Goal: Book appointment/travel/reservation

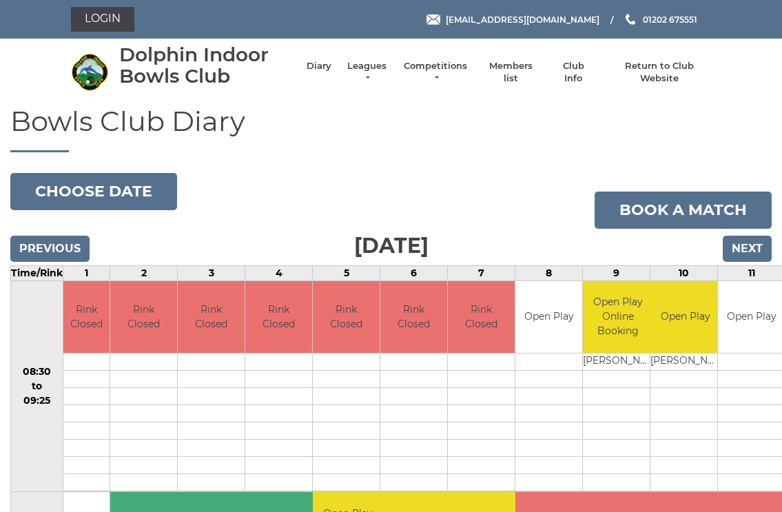
click at [758, 244] on input "Next" at bounding box center [747, 249] width 49 height 26
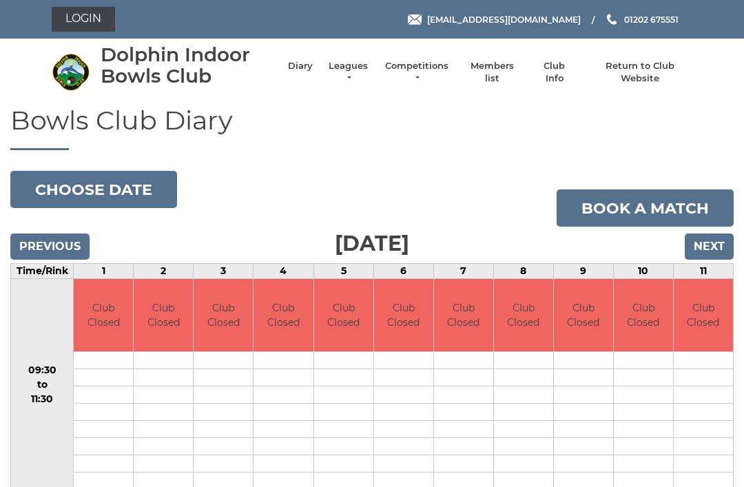
click at [721, 243] on input "Next" at bounding box center [709, 247] width 49 height 26
click at [719, 247] on input "Next" at bounding box center [709, 247] width 49 height 26
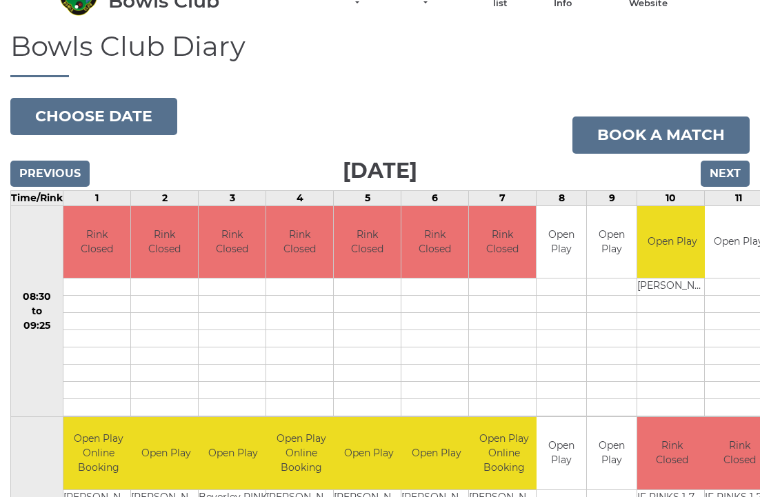
scroll to position [66, 0]
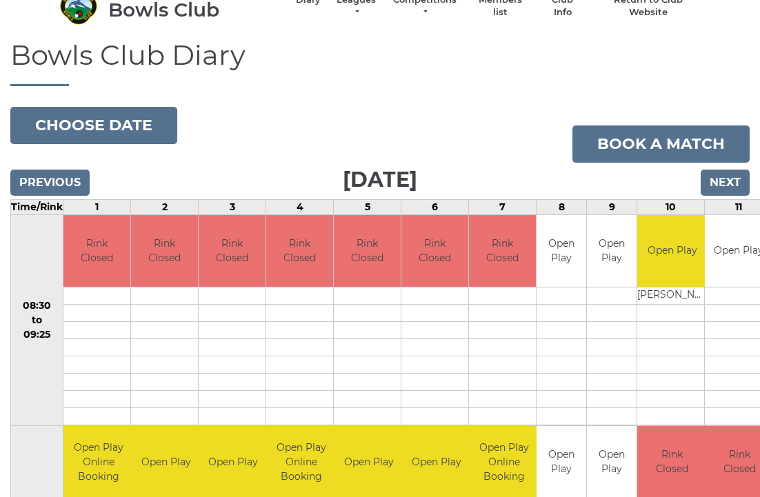
click at [736, 177] on input "Next" at bounding box center [724, 183] width 49 height 26
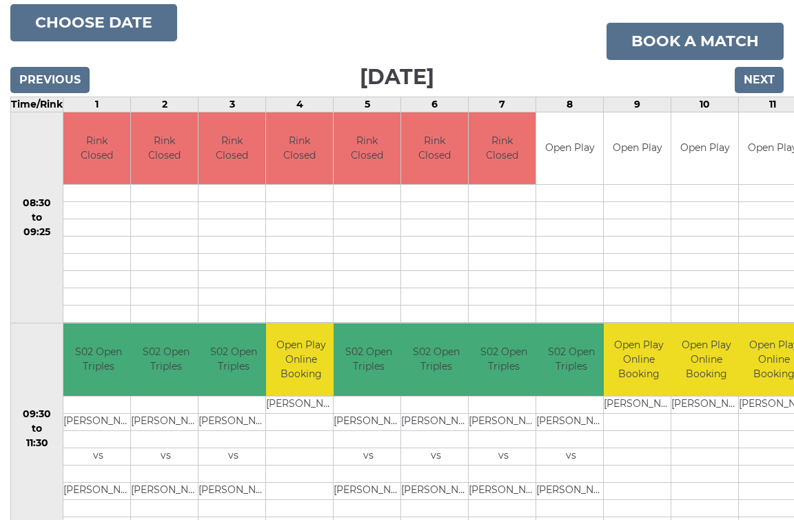
scroll to position [143, 0]
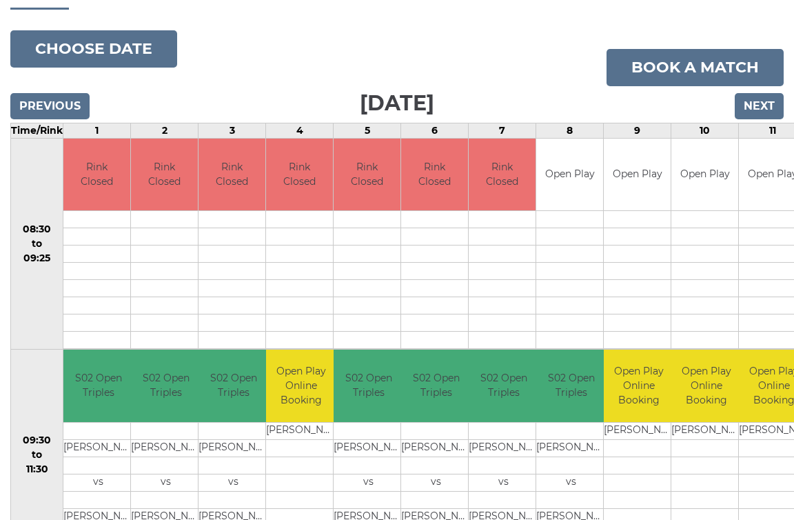
click at [767, 106] on input "Next" at bounding box center [759, 106] width 49 height 26
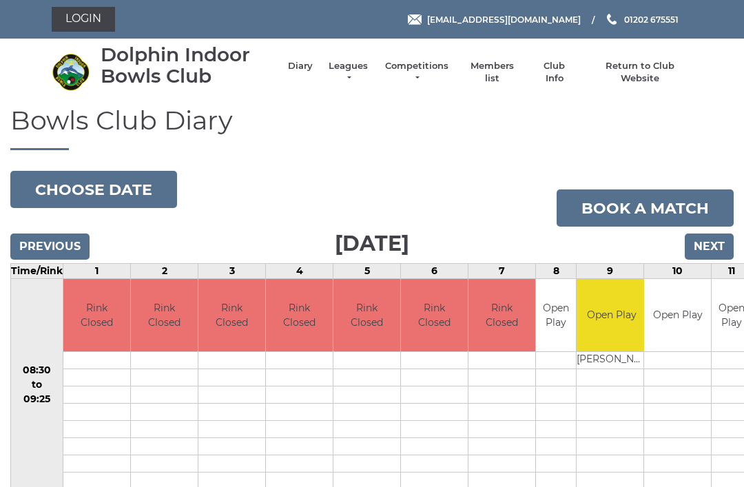
click at [718, 243] on input "Next" at bounding box center [709, 247] width 49 height 26
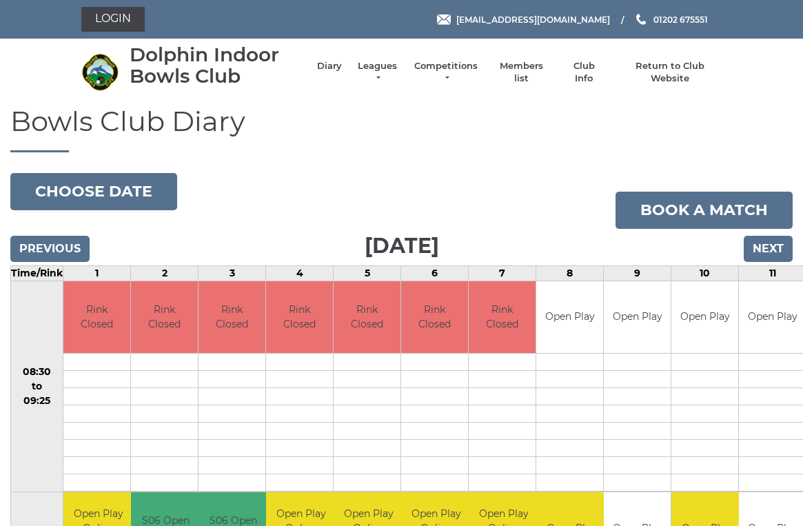
click at [772, 254] on input "Next" at bounding box center [768, 249] width 49 height 26
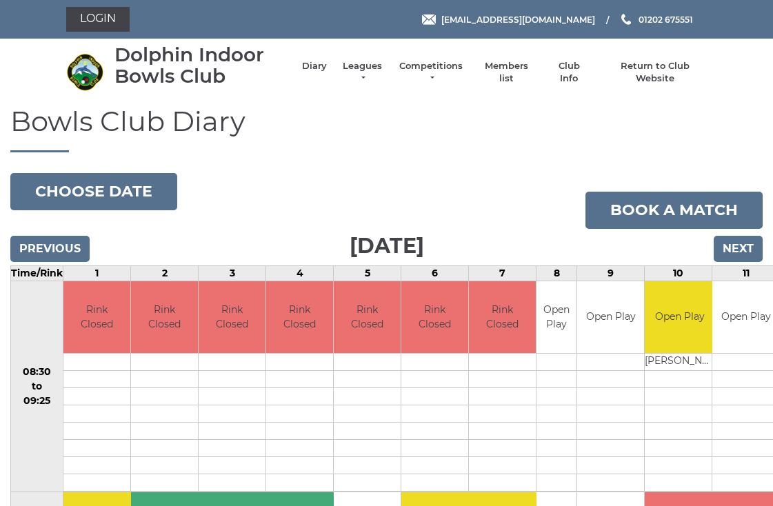
click at [747, 239] on input "Next" at bounding box center [737, 249] width 49 height 26
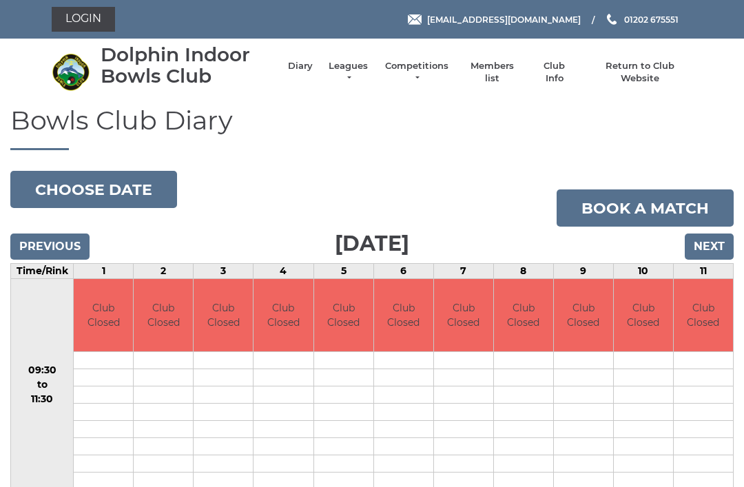
click at [719, 246] on input "Next" at bounding box center [709, 247] width 49 height 26
click at [719, 245] on input "Next" at bounding box center [709, 247] width 49 height 26
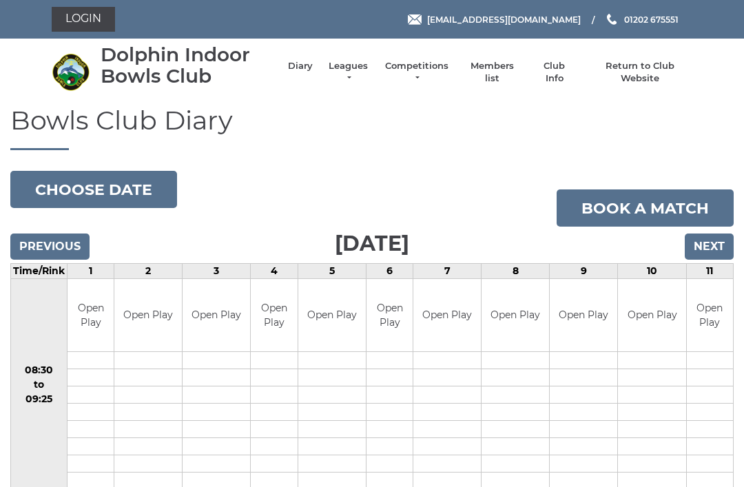
click at [718, 241] on input "Next" at bounding box center [709, 247] width 49 height 26
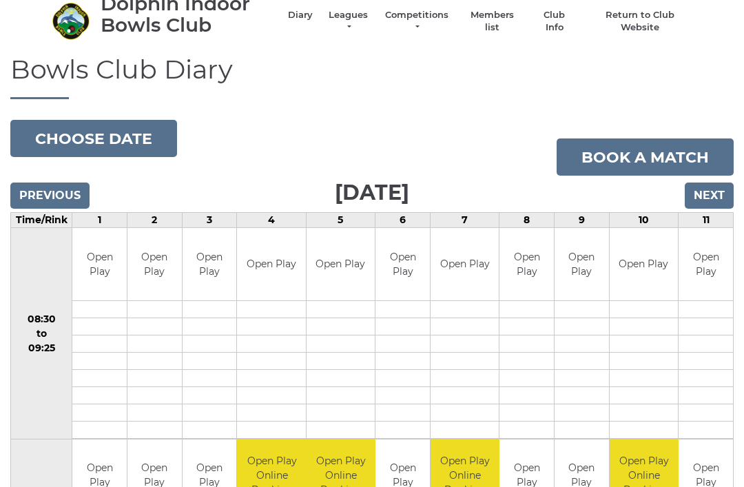
scroll to position [54, 0]
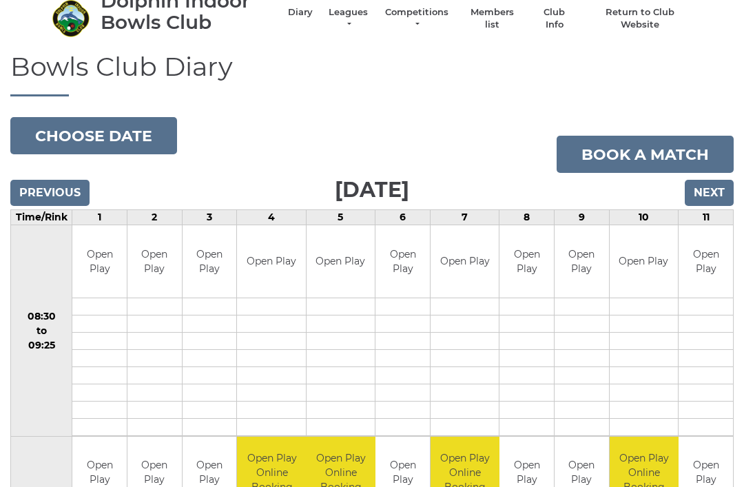
click at [718, 192] on input "Next" at bounding box center [709, 193] width 49 height 26
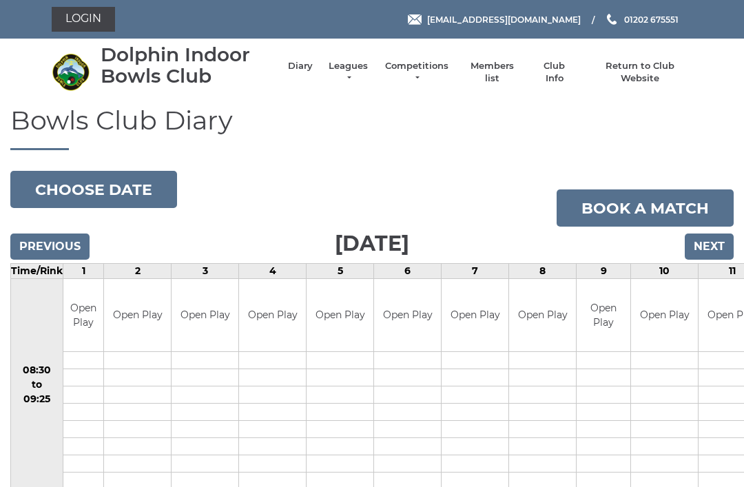
click at [719, 247] on input "Next" at bounding box center [709, 247] width 49 height 26
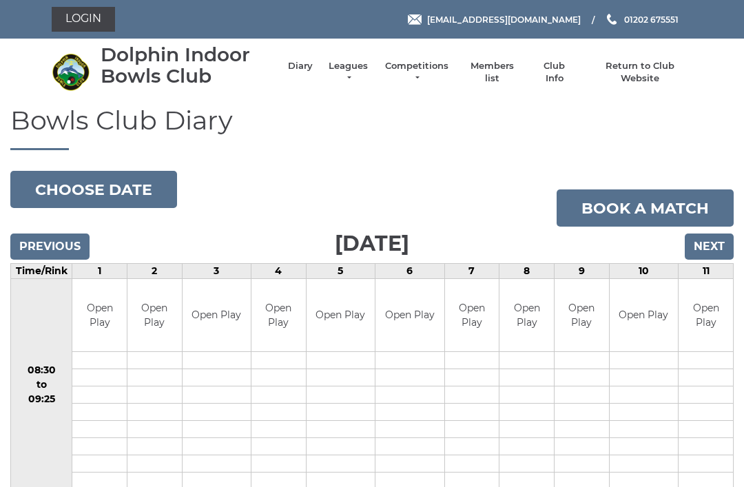
click at [724, 237] on input "Next" at bounding box center [709, 247] width 49 height 26
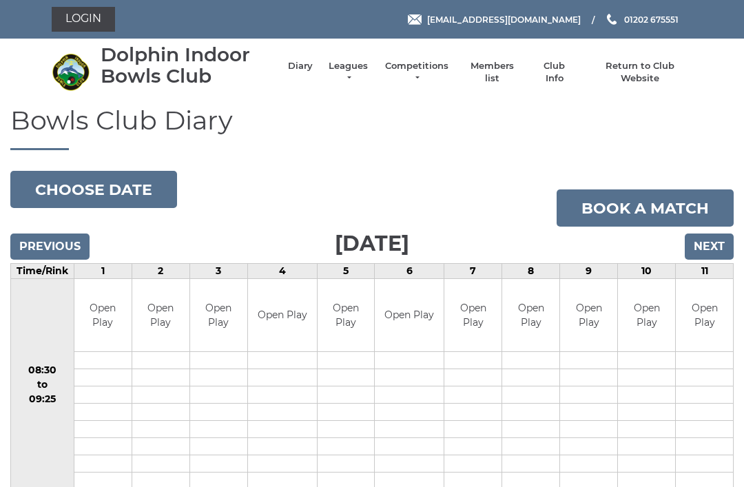
click at [723, 234] on input "Next" at bounding box center [709, 247] width 49 height 26
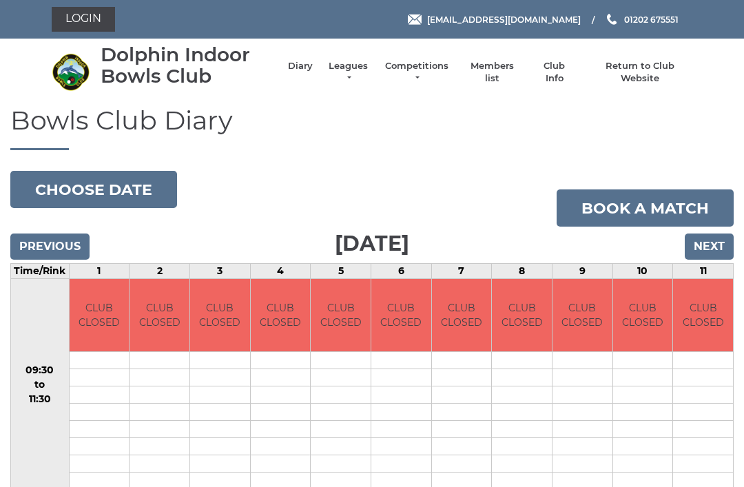
click at [45, 243] on input "Previous" at bounding box center [49, 247] width 79 height 26
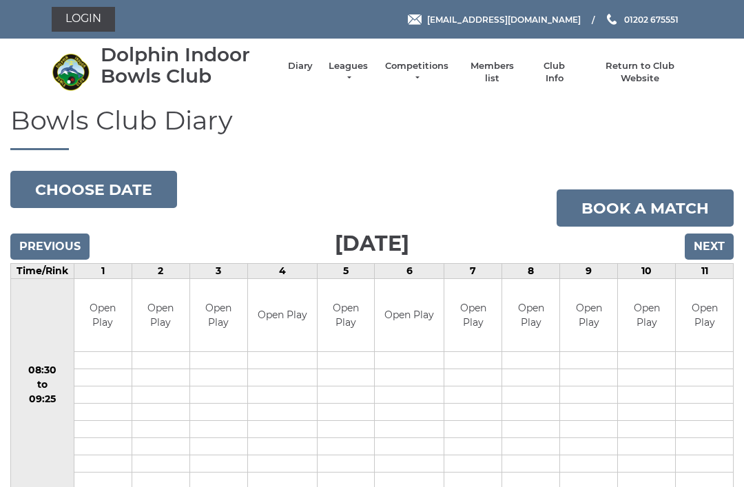
click at [44, 236] on input "Previous" at bounding box center [49, 247] width 79 height 26
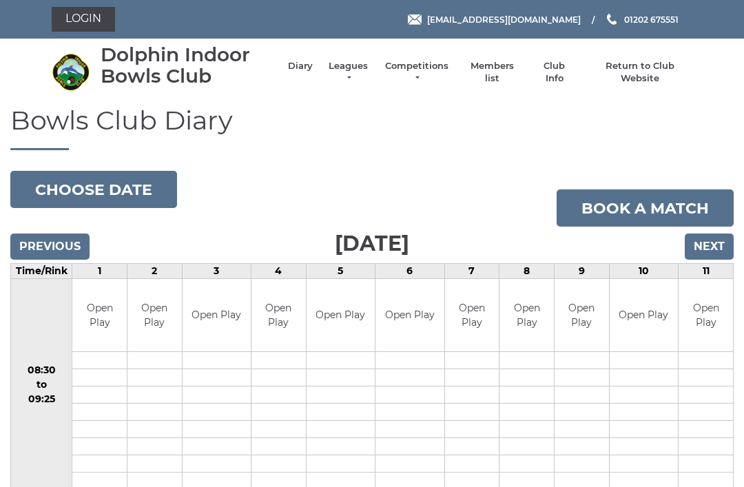
click at [50, 234] on input "Previous" at bounding box center [49, 247] width 79 height 26
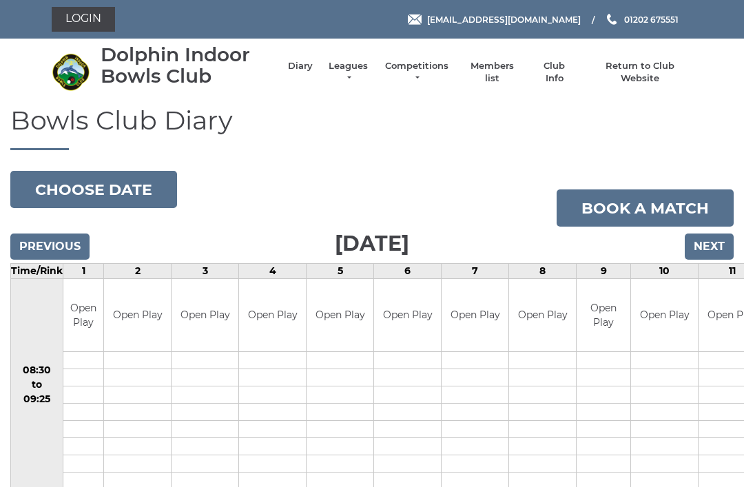
click at [54, 237] on input "Previous" at bounding box center [49, 247] width 79 height 26
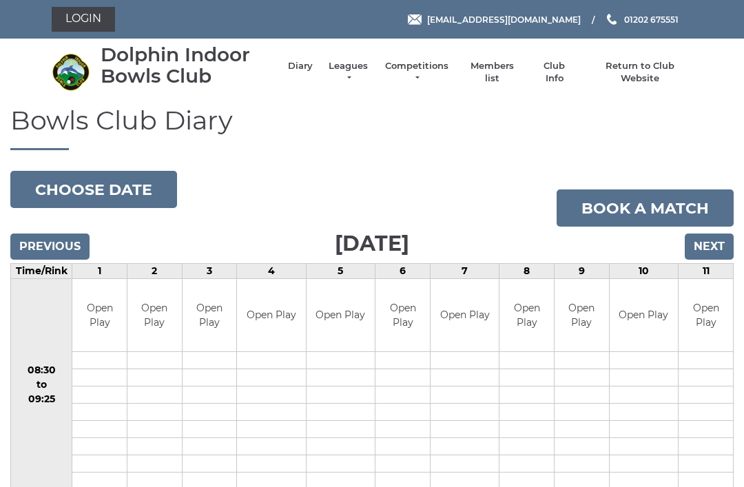
click at [55, 241] on input "Previous" at bounding box center [49, 247] width 79 height 26
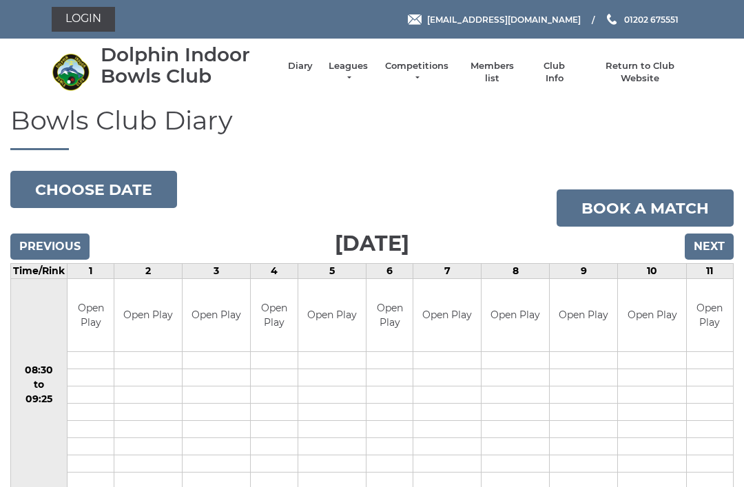
click at [50, 234] on input "Previous" at bounding box center [49, 247] width 79 height 26
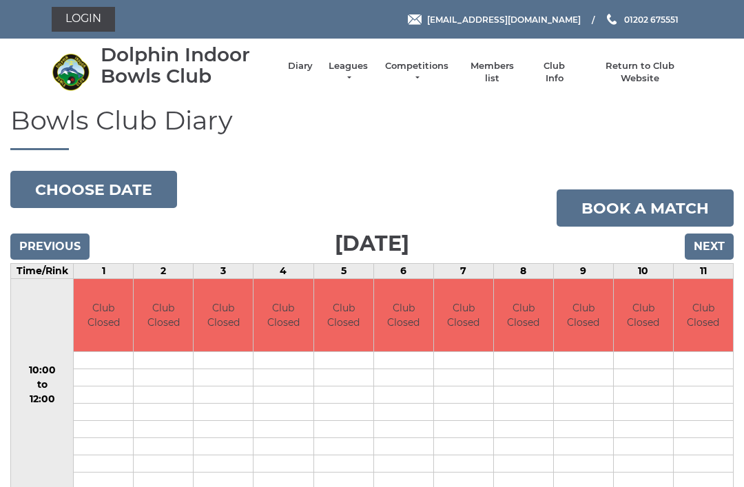
click at [42, 234] on input "Previous" at bounding box center [49, 247] width 79 height 26
click at [47, 234] on input "Previous" at bounding box center [49, 247] width 79 height 26
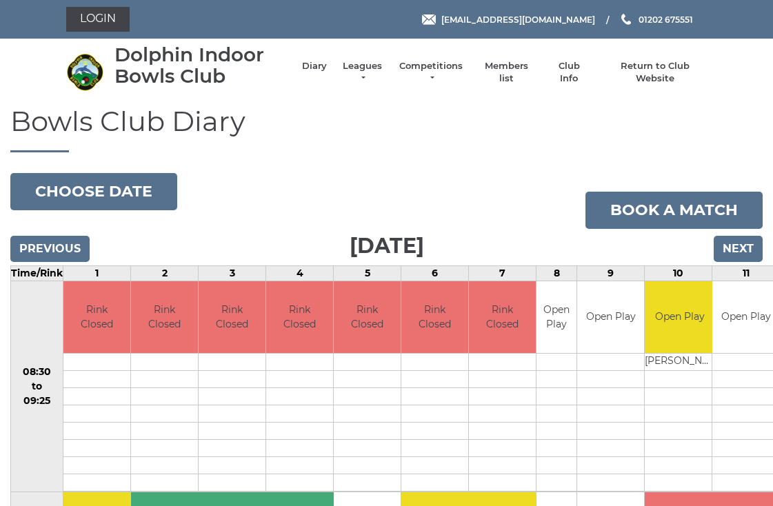
scroll to position [3, 0]
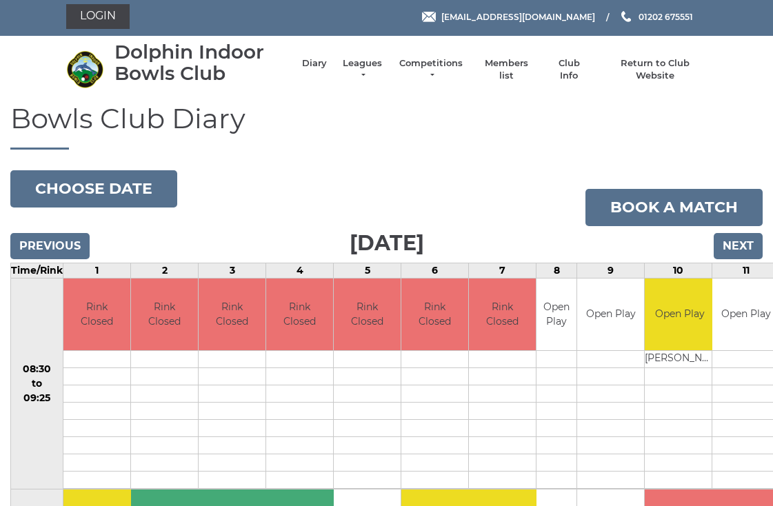
click at [44, 241] on input "Previous" at bounding box center [49, 246] width 79 height 26
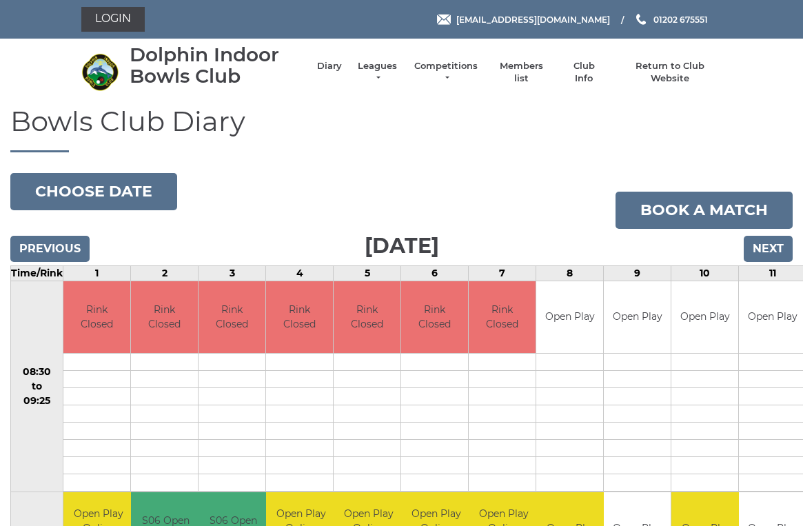
scroll to position [6, 0]
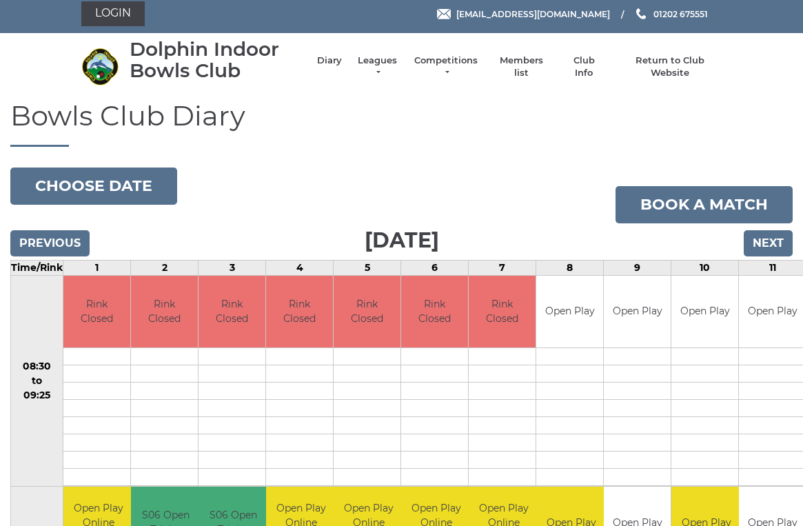
click at [50, 238] on input "Previous" at bounding box center [49, 243] width 79 height 26
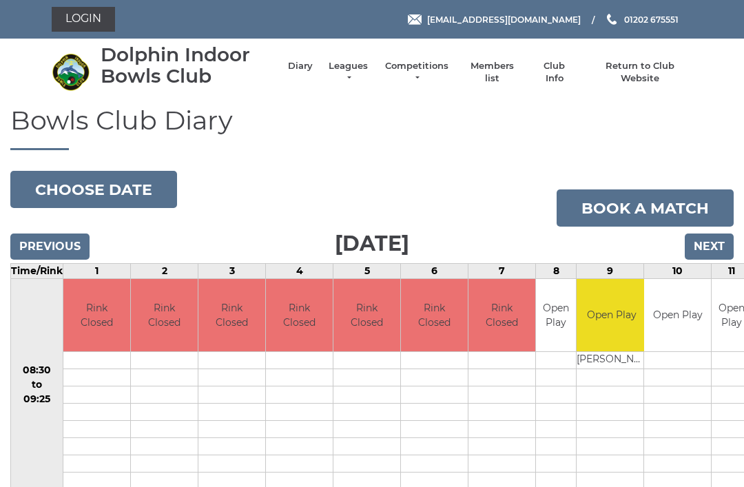
click at [51, 235] on input "Previous" at bounding box center [49, 247] width 79 height 26
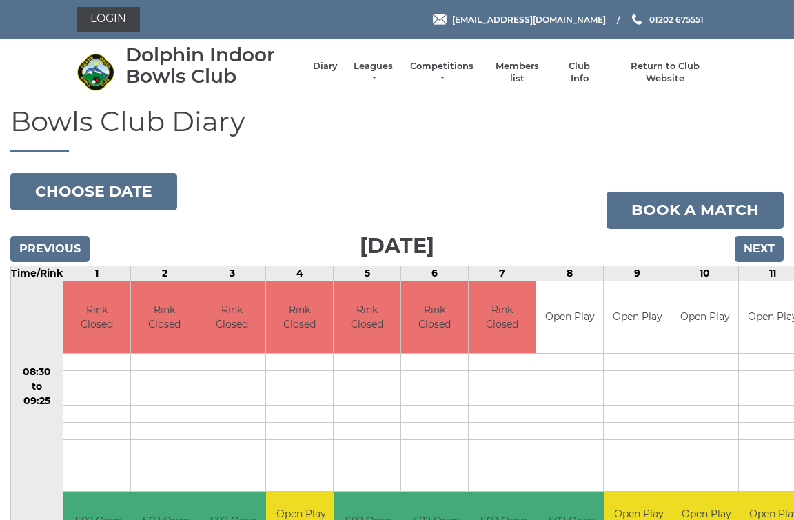
click at [49, 242] on input "Previous" at bounding box center [49, 249] width 79 height 26
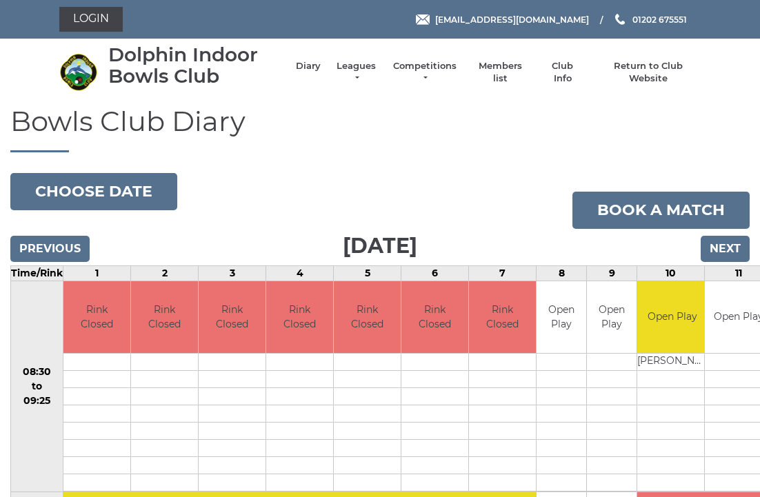
scroll to position [1, 0]
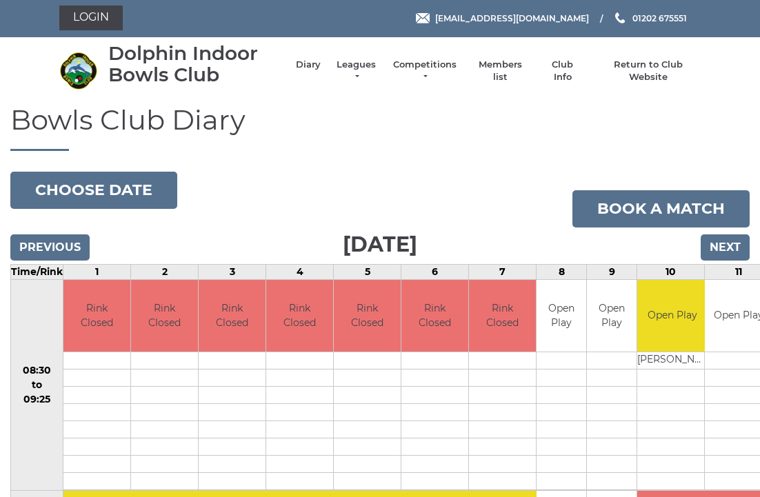
click at [44, 239] on input "Previous" at bounding box center [49, 247] width 79 height 26
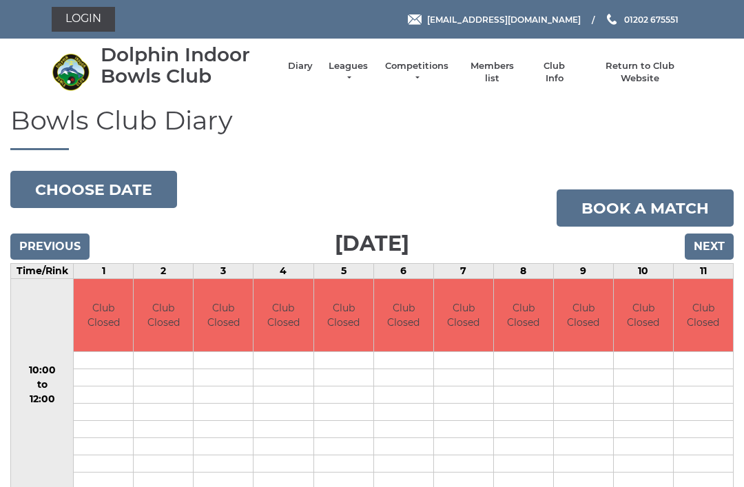
click at [43, 234] on input "Previous" at bounding box center [49, 247] width 79 height 26
click at [48, 234] on input "Previous" at bounding box center [49, 247] width 79 height 26
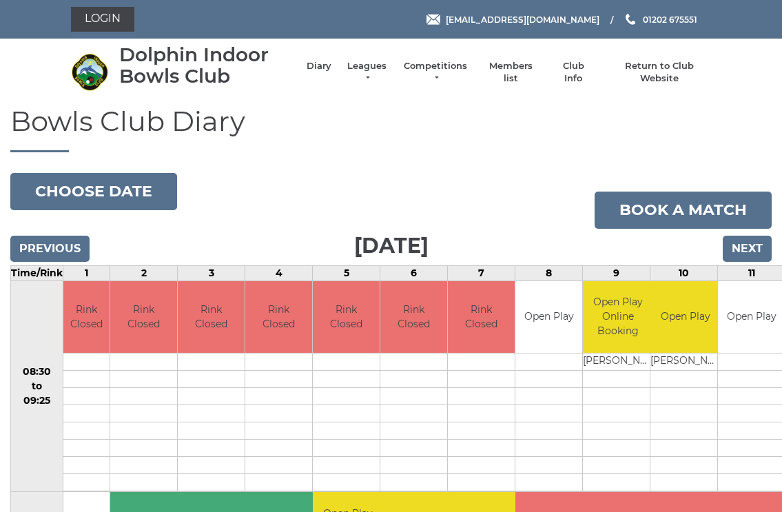
click at [49, 246] on input "Previous" at bounding box center [49, 249] width 79 height 26
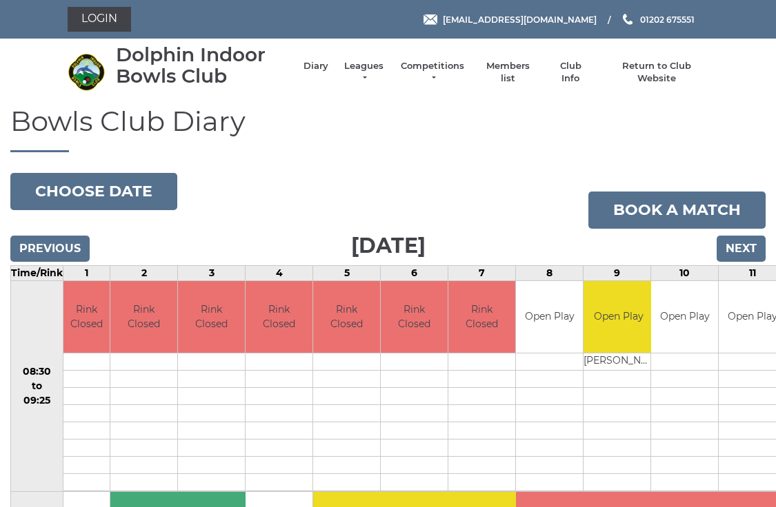
scroll to position [3, 0]
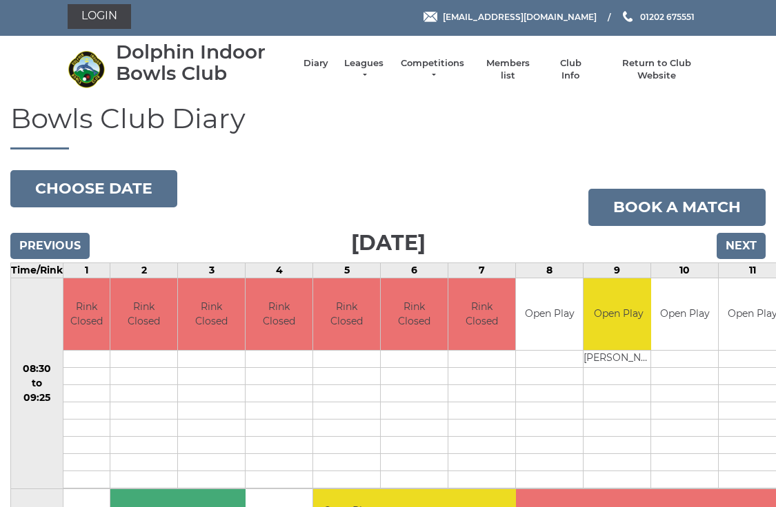
click at [45, 233] on input "Previous" at bounding box center [49, 246] width 79 height 26
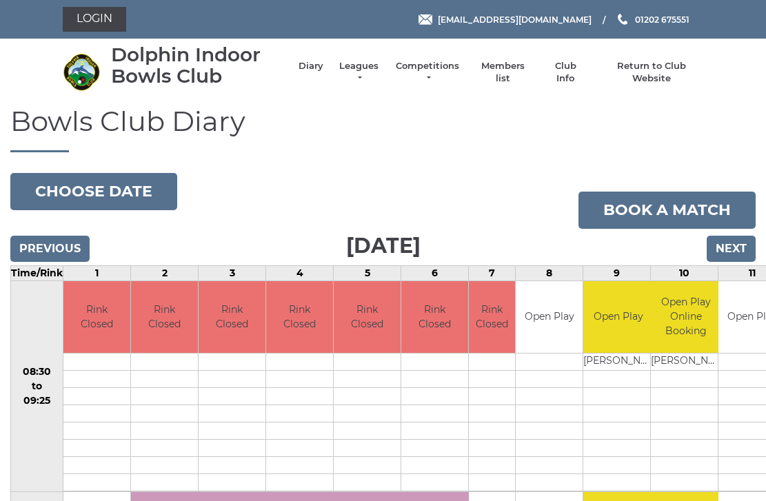
scroll to position [2, 0]
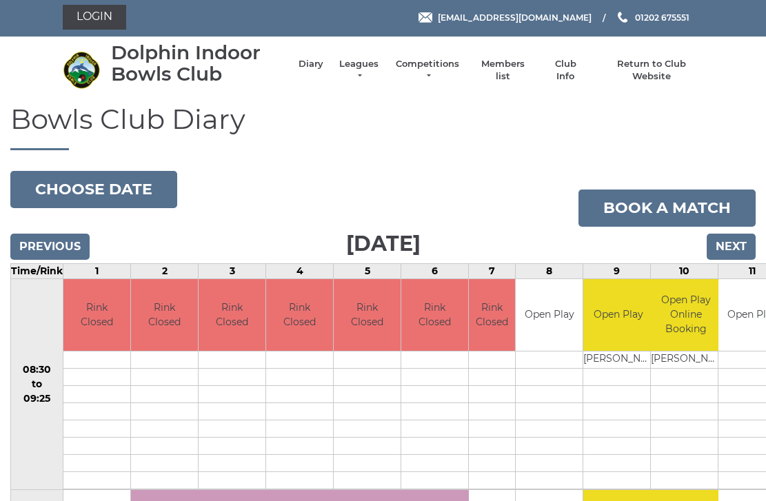
click at [44, 239] on input "Previous" at bounding box center [49, 247] width 79 height 26
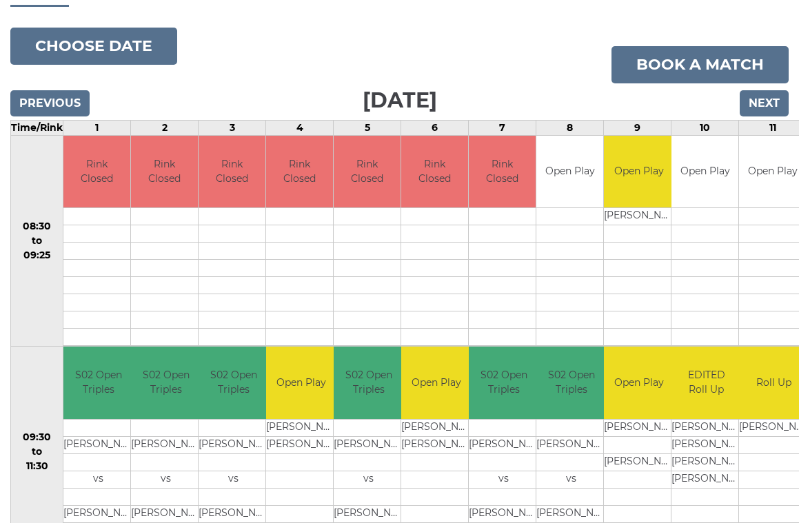
scroll to position [139, 0]
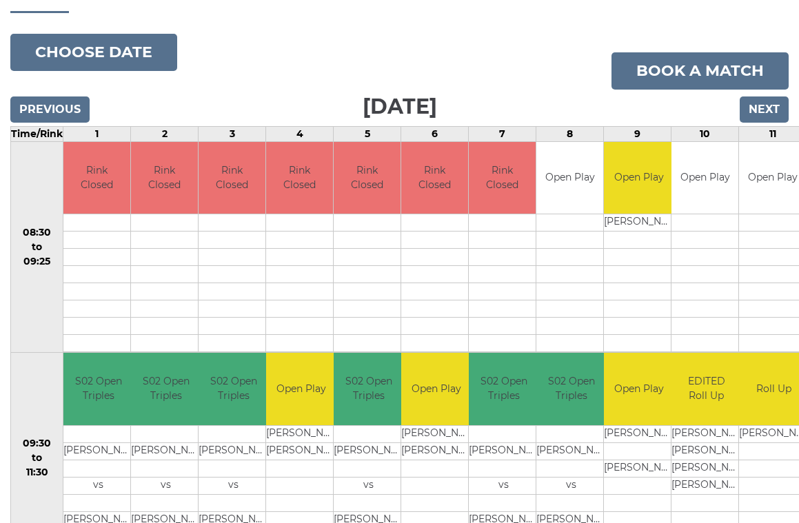
click at [769, 109] on input "Next" at bounding box center [764, 110] width 49 height 26
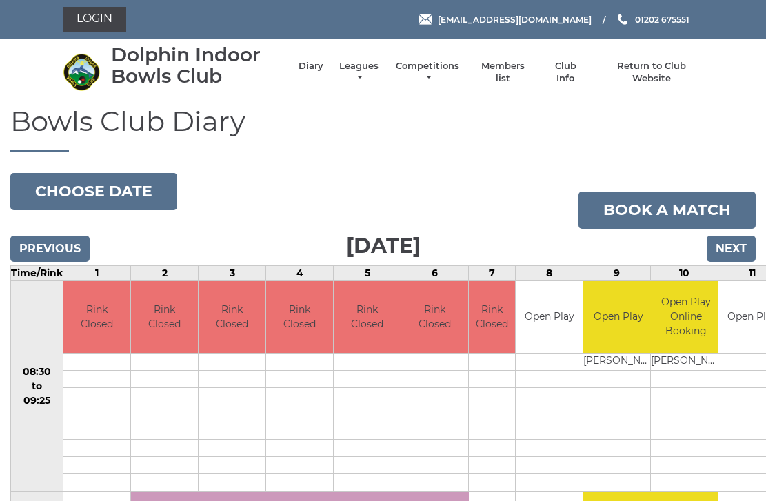
click at [740, 247] on input "Next" at bounding box center [731, 249] width 49 height 26
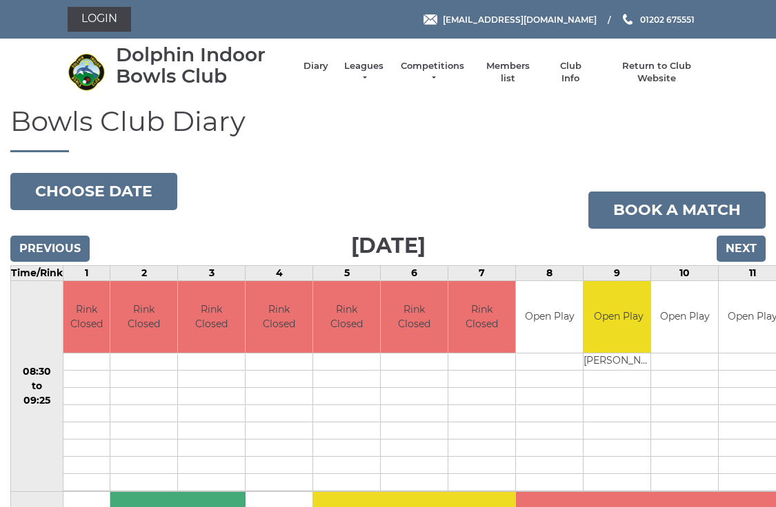
scroll to position [3, 0]
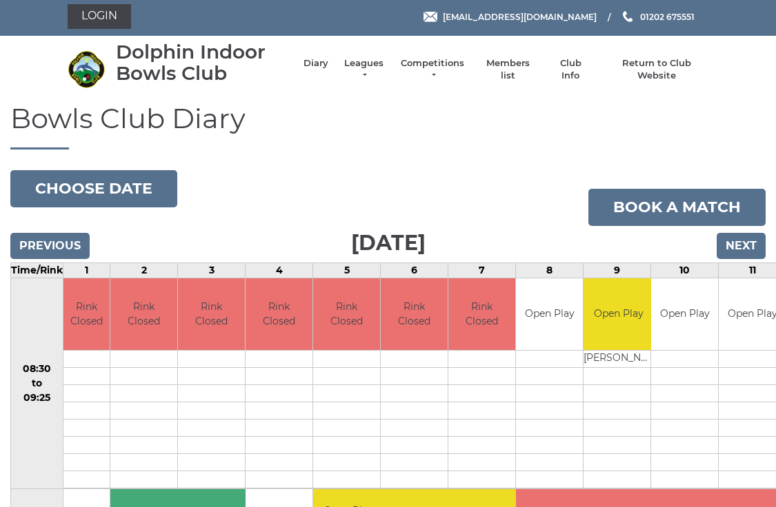
click at [752, 237] on input "Next" at bounding box center [740, 246] width 49 height 26
